Goal: Task Accomplishment & Management: Check status

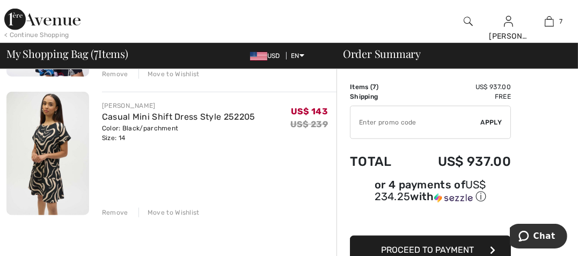
scroll to position [885, 0]
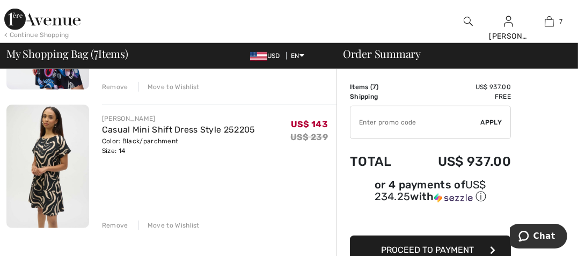
click at [62, 132] on img at bounding box center [47, 166] width 83 height 123
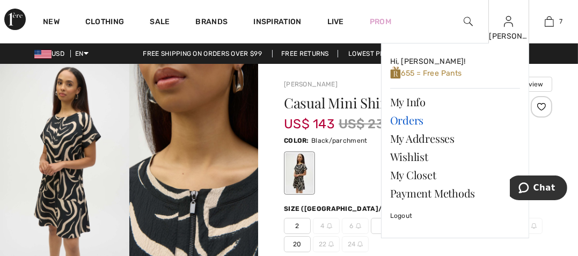
click at [402, 117] on link "Orders" at bounding box center [455, 120] width 130 height 18
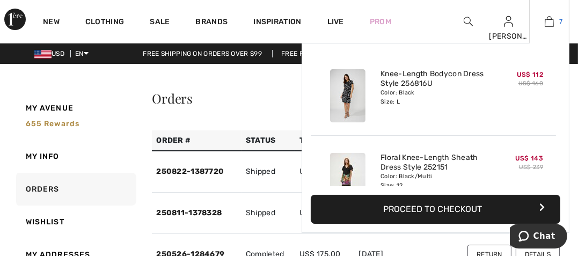
click at [553, 21] on img at bounding box center [548, 21] width 9 height 13
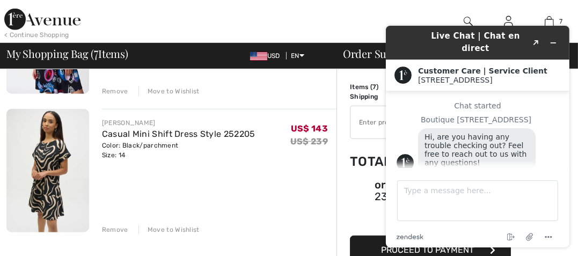
click at [271, 190] on div "JOSEPH RIBKOFF Casual Mini Shift Dress Style 252205 Color: Black/parchment Size…" at bounding box center [219, 172] width 234 height 126
click at [263, 167] on div "JOSEPH RIBKOFF Casual Mini Shift Dress Style 252205 Color: Black/parchment Size…" at bounding box center [219, 172] width 234 height 126
click at [45, 174] on img at bounding box center [47, 170] width 83 height 123
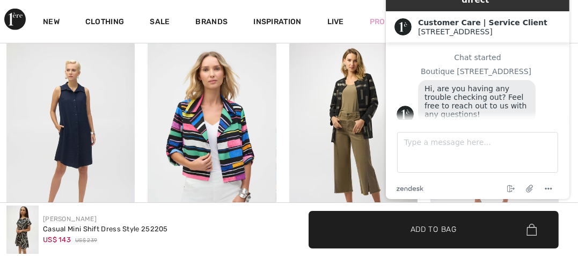
scroll to position [745, 0]
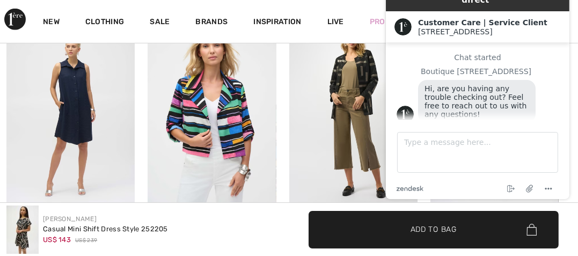
click at [348, 95] on img at bounding box center [353, 115] width 128 height 193
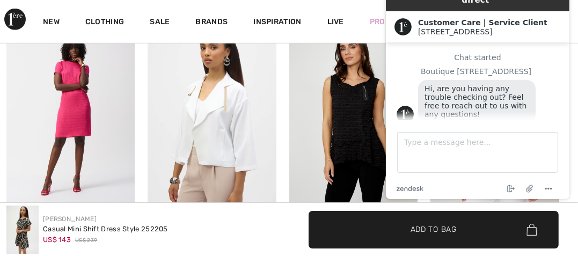
scroll to position [520, 0]
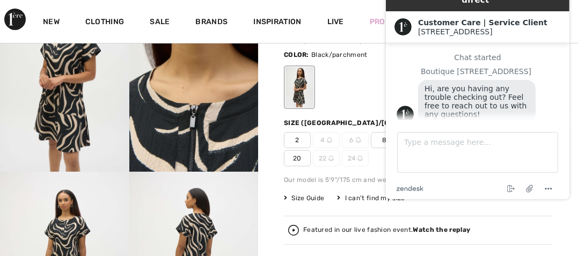
scroll to position [59, 0]
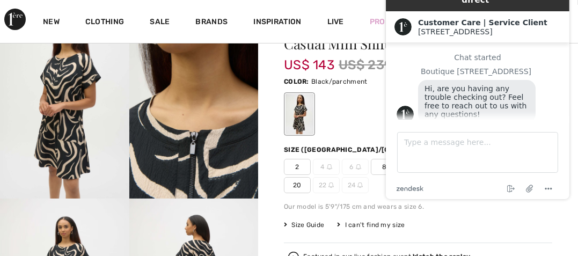
click at [356, 117] on div at bounding box center [418, 114] width 268 height 45
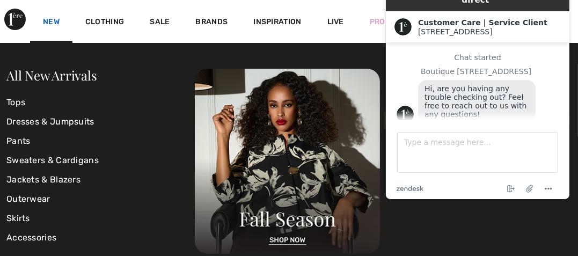
click at [49, 18] on link "New" at bounding box center [51, 22] width 17 height 11
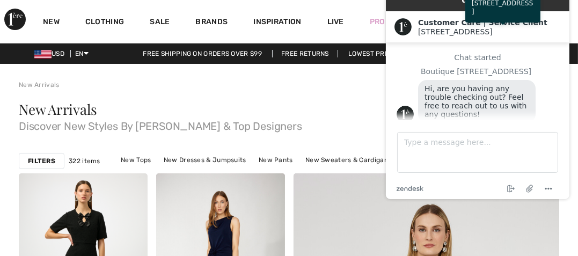
click at [548, 27] on div "[STREET_ADDRESS]" at bounding box center [488, 31] width 143 height 9
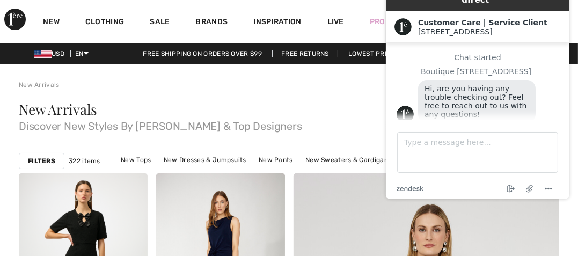
click at [335, 124] on span "Discover New Styles By Joseph Ribkoff & Top Designers" at bounding box center [289, 123] width 540 height 15
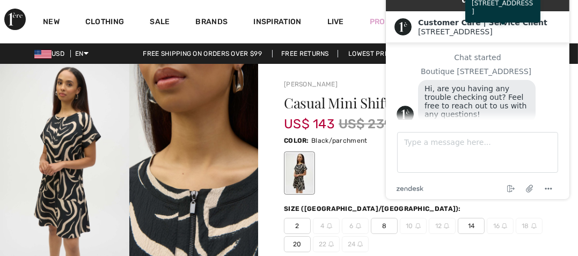
click at [549, 27] on div "[STREET_ADDRESS]" at bounding box center [488, 31] width 143 height 9
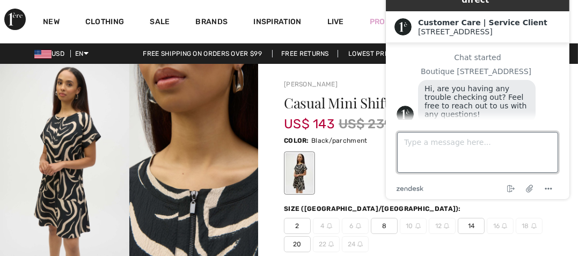
click at [423, 143] on textarea "Type a message here..." at bounding box center [476, 152] width 161 height 41
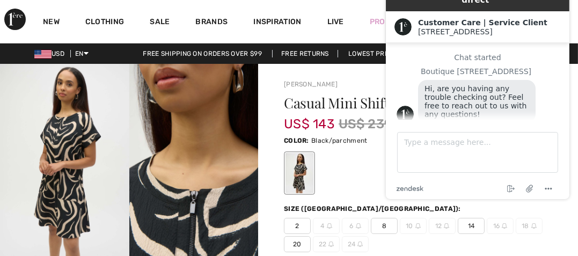
click at [421, 19] on div "Customer Care | Service Client [GEOGRAPHIC_DATA]" at bounding box center [485, 27] width 149 height 18
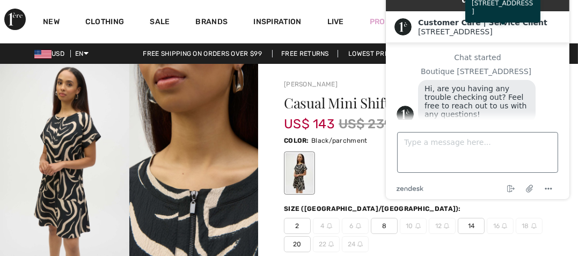
drag, startPoint x: 421, startPoint y: 19, endPoint x: 553, endPoint y: 143, distance: 181.4
click at [553, 143] on div "Live Chat | Chat en direct Created with Sketch. Customer Care | Service Client …" at bounding box center [477, 88] width 201 height 239
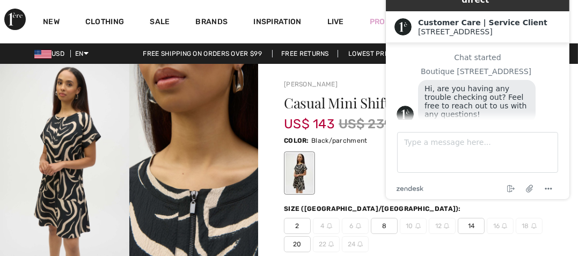
drag, startPoint x: 340, startPoint y: 173, endPoint x: 353, endPoint y: 97, distance: 77.3
click at [340, 165] on div at bounding box center [418, 173] width 268 height 45
